Goal: Information Seeking & Learning: Learn about a topic

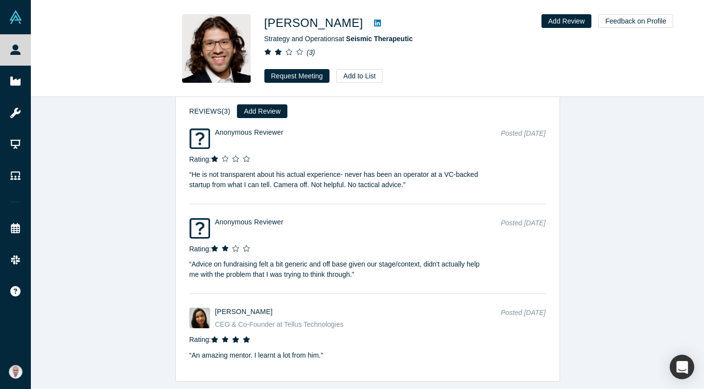
scroll to position [1337, 0]
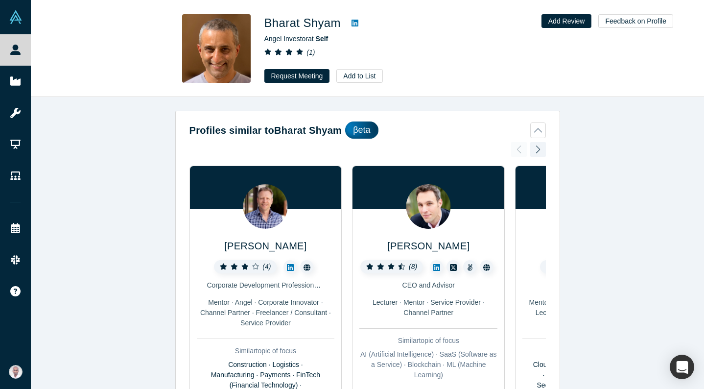
click at [357, 24] on icon at bounding box center [354, 23] width 7 height 8
